Goal: Task Accomplishment & Management: Use online tool/utility

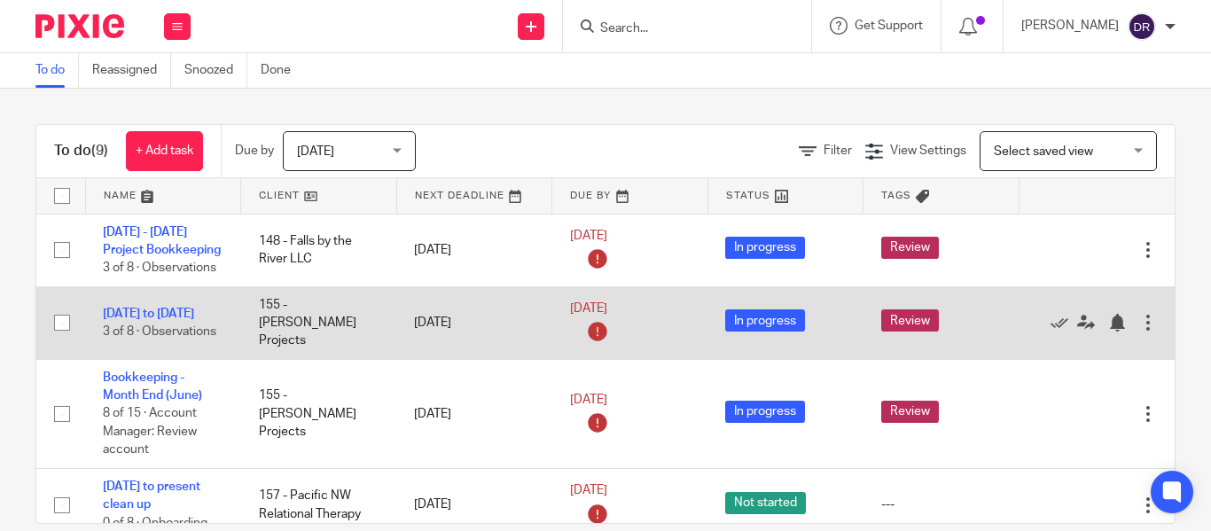
drag, startPoint x: 129, startPoint y: 306, endPoint x: 188, endPoint y: 313, distance: 58.9
click at [129, 308] on link "[DATE] to [DATE]" at bounding box center [148, 314] width 91 height 12
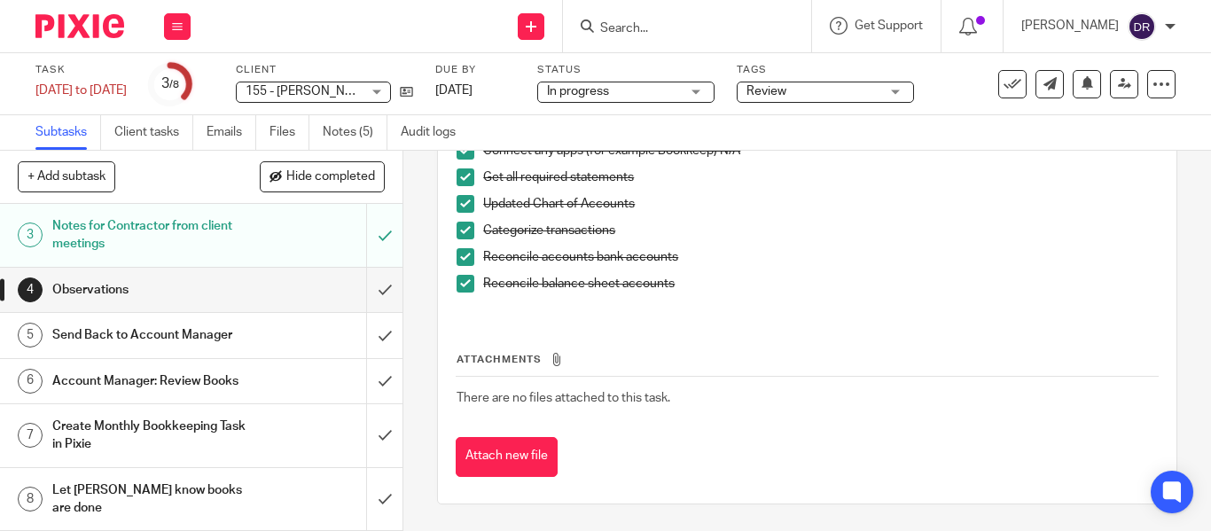
scroll to position [128, 0]
click at [200, 383] on h1 "Account Manager: Review Books" at bounding box center [151, 381] width 198 height 27
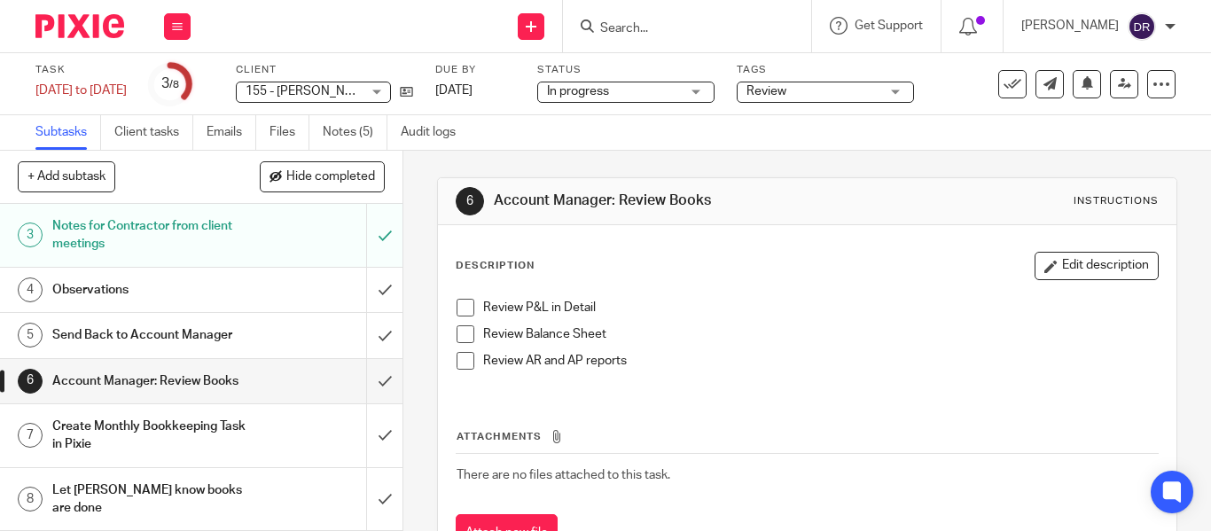
scroll to position [128, 0]
click at [217, 292] on h1 "Observations" at bounding box center [151, 289] width 198 height 27
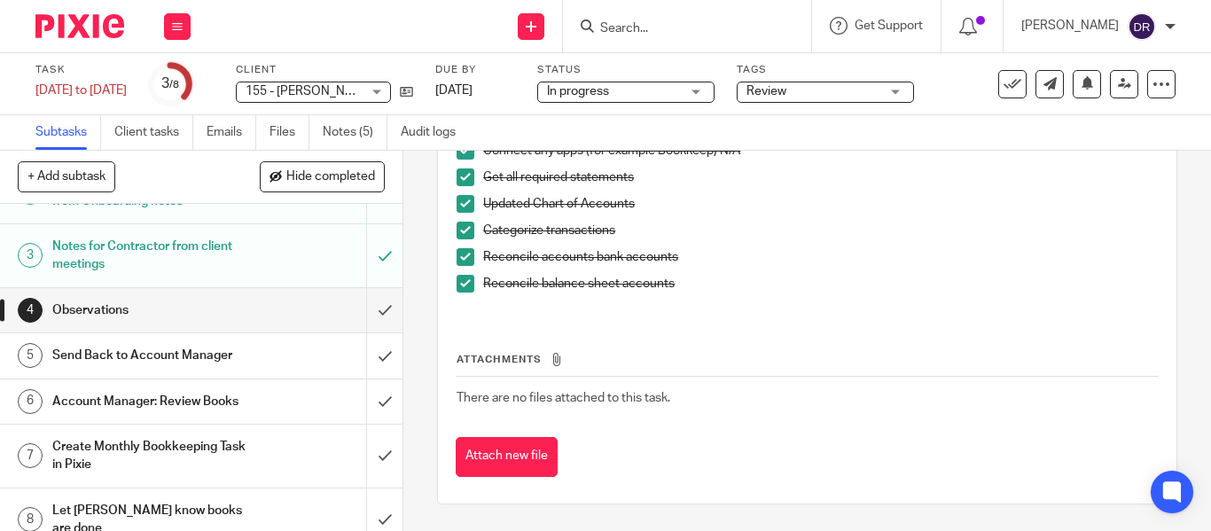
scroll to position [128, 0]
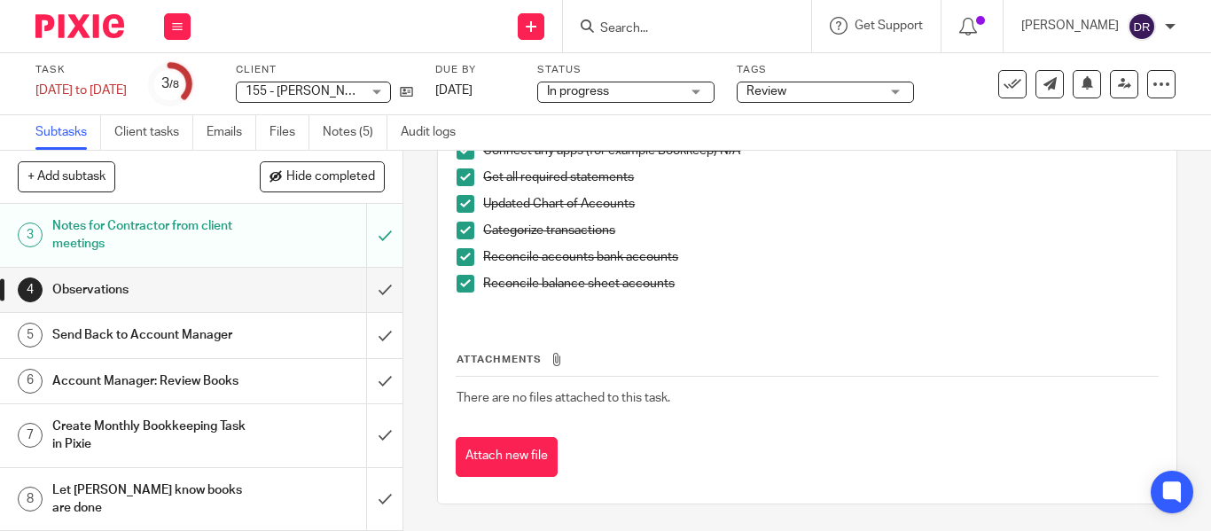
click at [201, 335] on h1 "Send Back to Account Manager" at bounding box center [151, 335] width 198 height 27
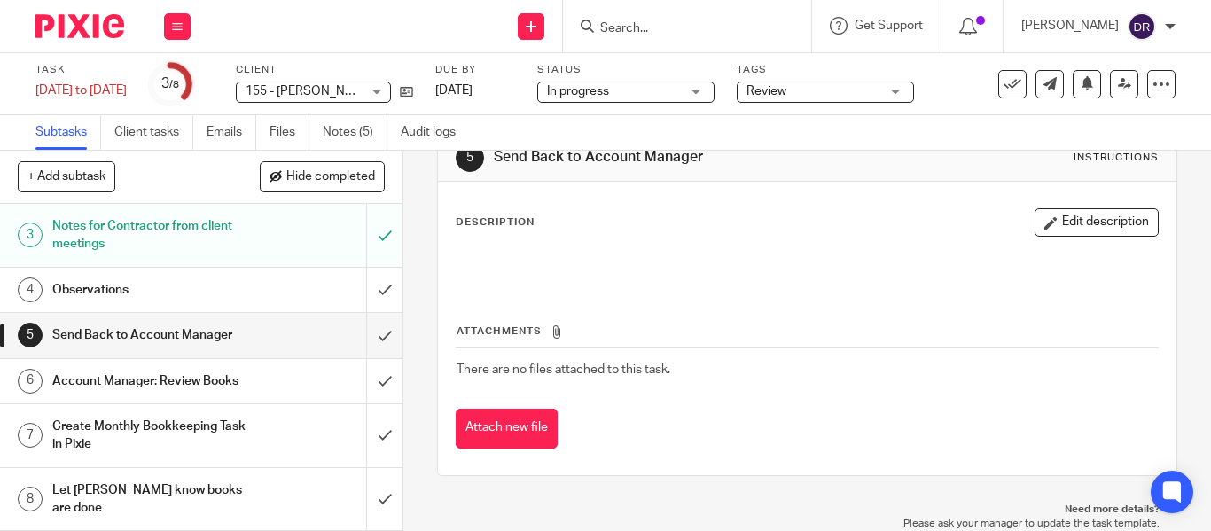
scroll to position [128, 0]
click at [217, 381] on h1 "Account Manager: Review Books" at bounding box center [151, 381] width 198 height 27
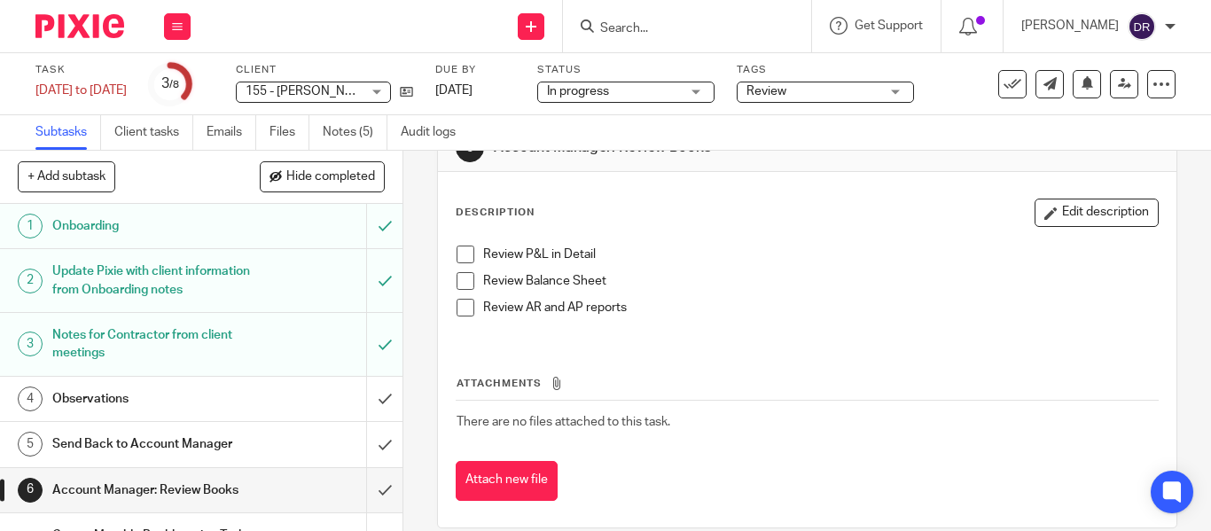
scroll to position [77, 0]
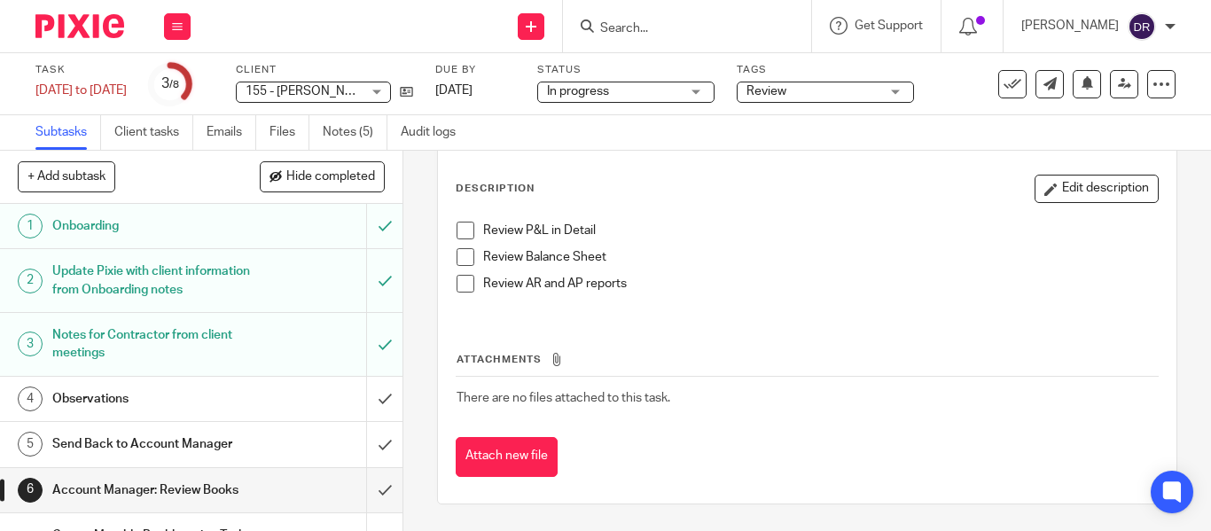
click at [785, 415] on td "There are no files attached to this task." at bounding box center [807, 398] width 703 height 43
